Goal: Task Accomplishment & Management: Use online tool/utility

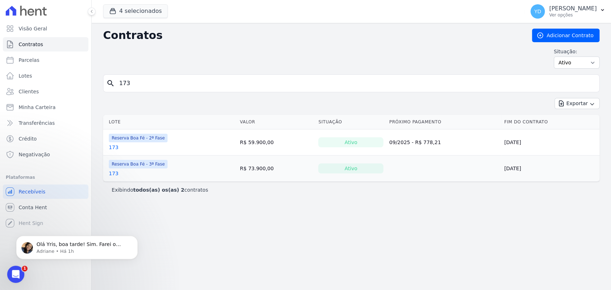
scroll to position [6281, 0]
click at [131, 81] on input "173" at bounding box center [356, 83] width 482 height 14
click at [59, 92] on link "Clientes" at bounding box center [46, 91] width 86 height 14
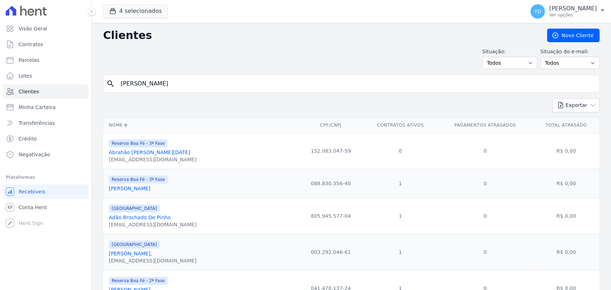
click at [178, 88] on input "[PERSON_NAME]" at bounding box center [356, 84] width 480 height 14
click at [178, 88] on input "search" at bounding box center [356, 84] width 480 height 14
type input "raggi"
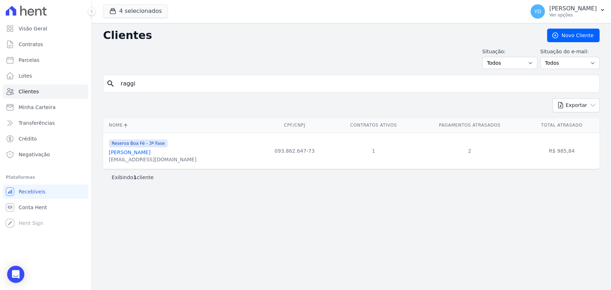
click at [152, 149] on div "Reserva Boa Fé - 3ª Fase [PERSON_NAME] [EMAIL_ADDRESS][DOMAIN_NAME]" at bounding box center [153, 151] width 88 height 24
click at [150, 153] on link "[PERSON_NAME]" at bounding box center [130, 153] width 42 height 6
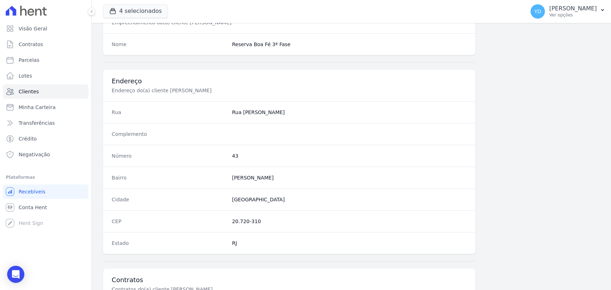
scroll to position [378, 0]
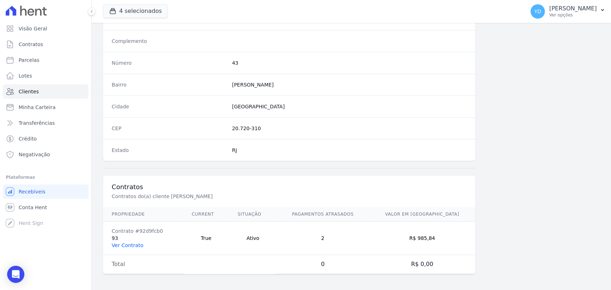
click at [136, 245] on link "Ver Contrato" at bounding box center [128, 246] width 32 height 6
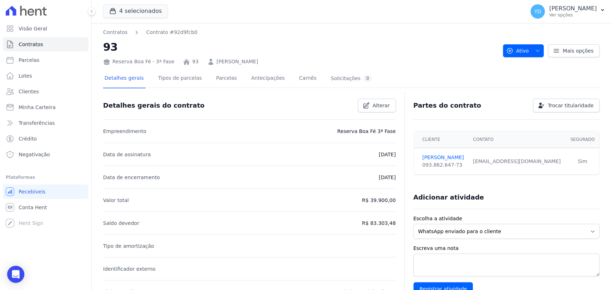
drag, startPoint x: 237, startPoint y: 75, endPoint x: 229, endPoint y: 74, distance: 8.0
click at [235, 75] on div "Detalhes gerais Tipos de parcelas [GEOGRAPHIC_DATA] Antecipações Carnês Solicit…" at bounding box center [238, 78] width 270 height 19
click at [228, 74] on div "Detalhes gerais Tipos de parcelas [GEOGRAPHIC_DATA] Antecipações Carnês Solicit…" at bounding box center [238, 78] width 270 height 19
click at [223, 77] on link "Parcelas" at bounding box center [227, 78] width 24 height 19
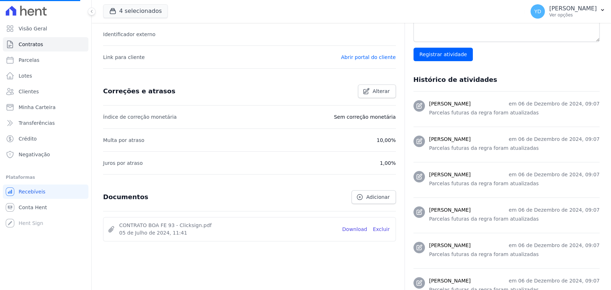
scroll to position [211, 0]
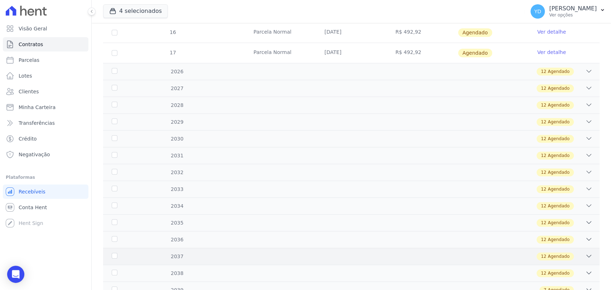
scroll to position [378, 0]
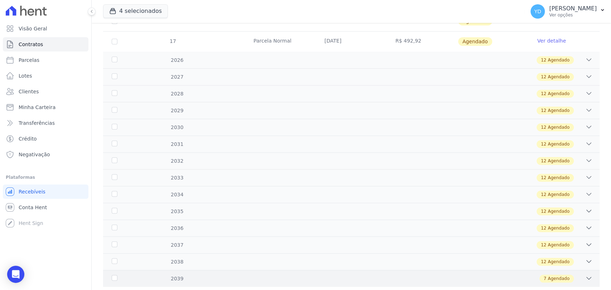
click at [372, 270] on div "2039 7 Agendado" at bounding box center [351, 278] width 497 height 17
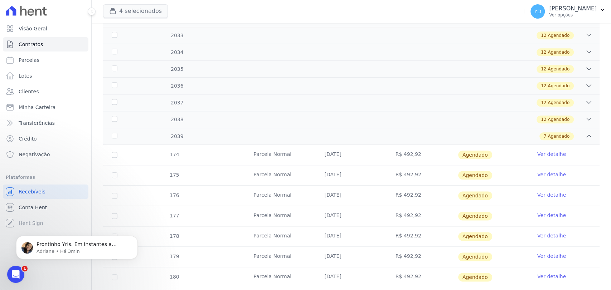
scroll to position [0, 0]
click at [120, 245] on p "Prontinho Yris. Em instantes a Franciane receberá um e-mail para cadastrar a se…" at bounding box center [83, 244] width 92 height 7
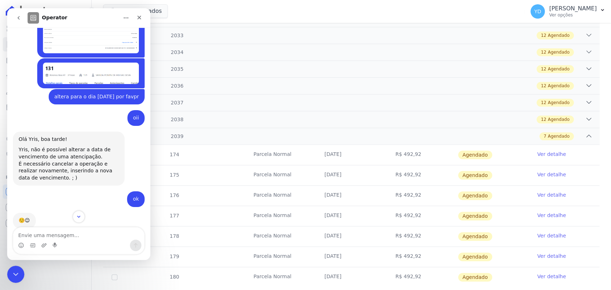
scroll to position [6277, 0]
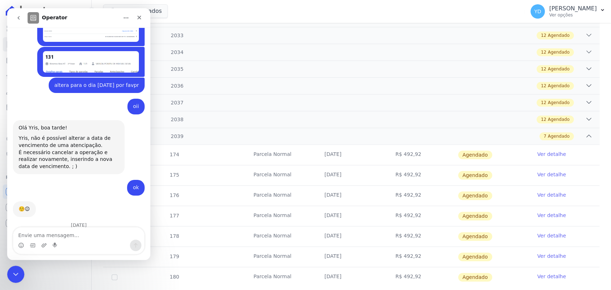
click at [99, 234] on textarea "Envie uma mensagem..." at bounding box center [78, 234] width 131 height 12
type textarea "ok"
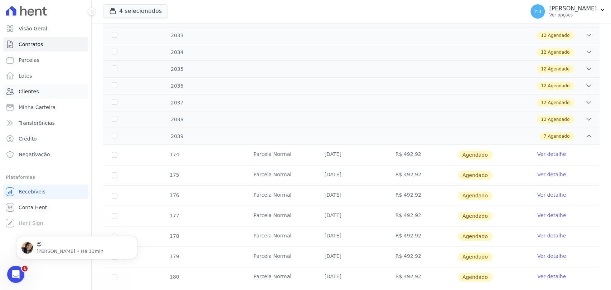
scroll to position [6351, 0]
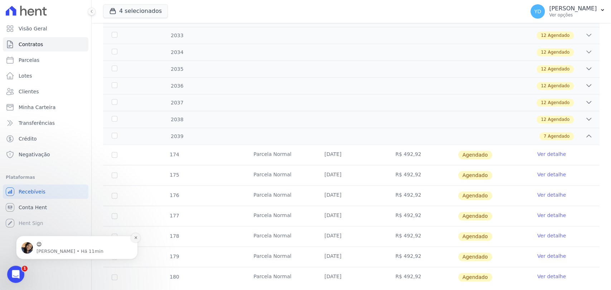
click at [139, 237] on button "Dismiss notification" at bounding box center [135, 237] width 9 height 9
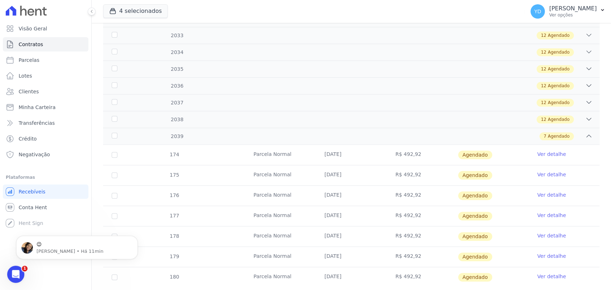
scroll to position [0, 0]
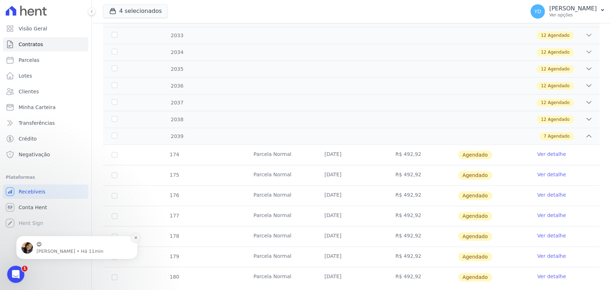
click at [135, 237] on icon "Dismiss notification" at bounding box center [136, 238] width 4 height 4
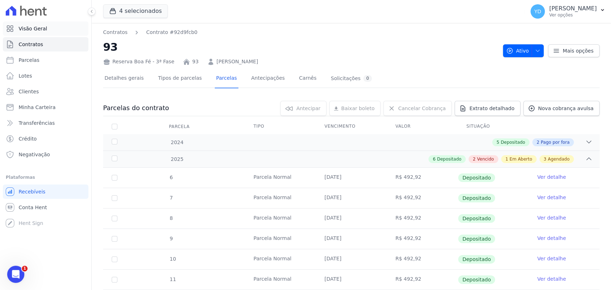
click at [40, 27] on span "Visão Geral" at bounding box center [33, 28] width 29 height 7
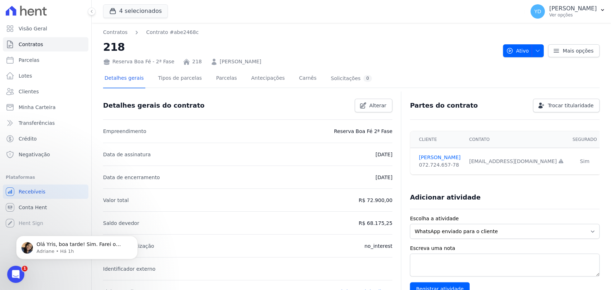
scroll to position [197, 0]
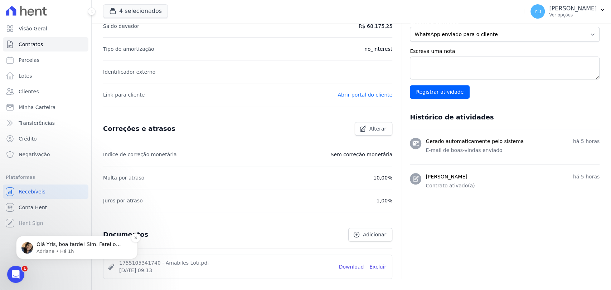
click at [120, 253] on p "Adriane • Há 1h" at bounding box center [83, 251] width 92 height 6
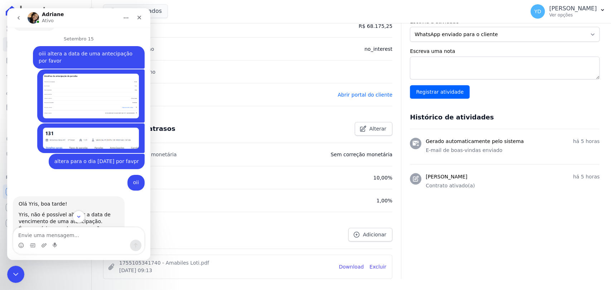
scroll to position [6244, 0]
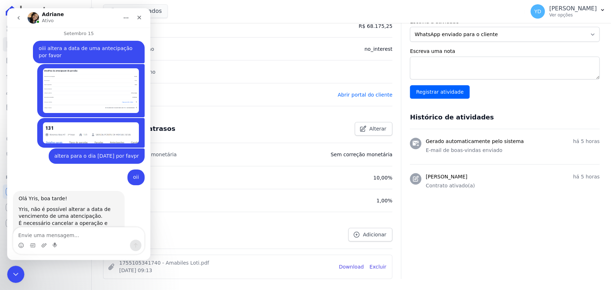
drag, startPoint x: 20, startPoint y: 199, endPoint x: 43, endPoint y: 205, distance: 23.7
drag, startPoint x: 44, startPoint y: 205, endPoint x: 15, endPoint y: 181, distance: 37.4
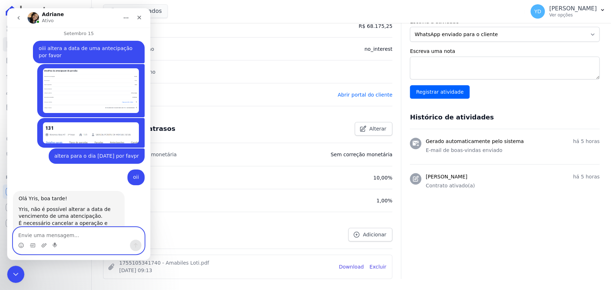
click at [65, 239] on textarea "Envie uma mensagem..." at bounding box center [78, 234] width 131 height 12
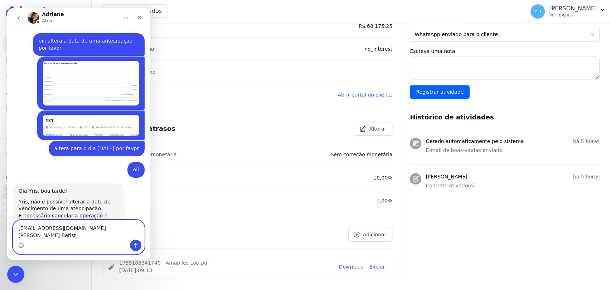
type textarea "francianealves@outlook.com Franciane Alves Batista"
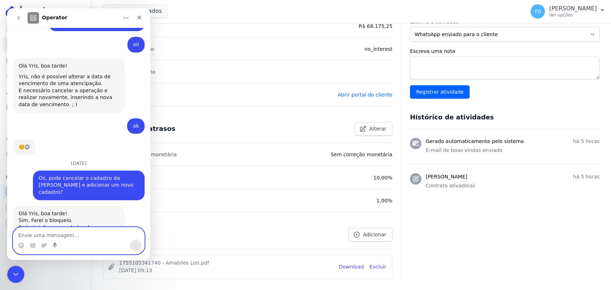
scroll to position [6393, 0]
